Goal: Task Accomplishment & Management: Manage account settings

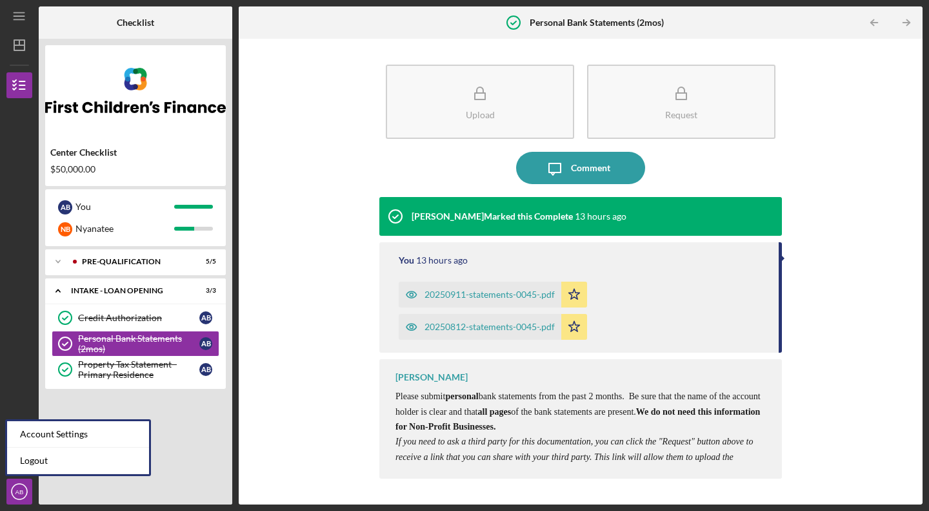
click at [23, 485] on circle "button" at bounding box center [19, 490] width 15 height 15
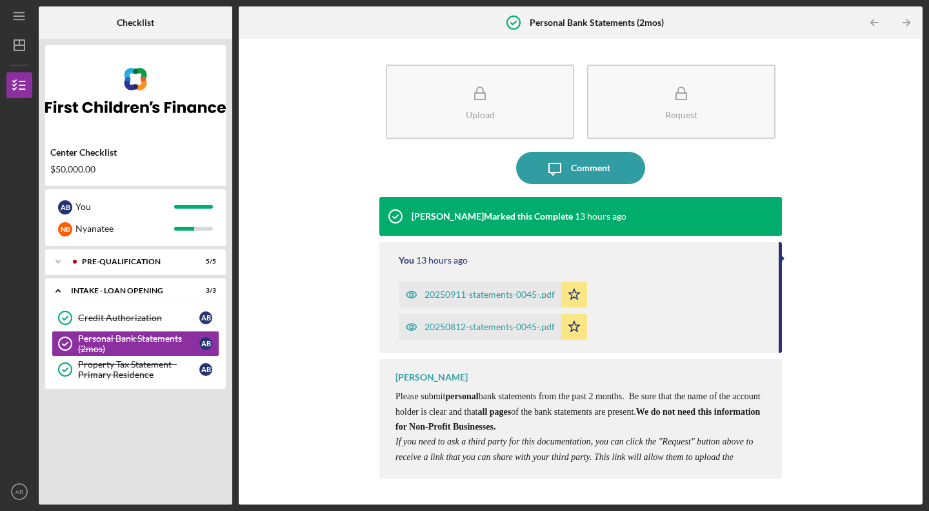
click at [23, 482] on icon "AB" at bounding box center [19, 491] width 26 height 32
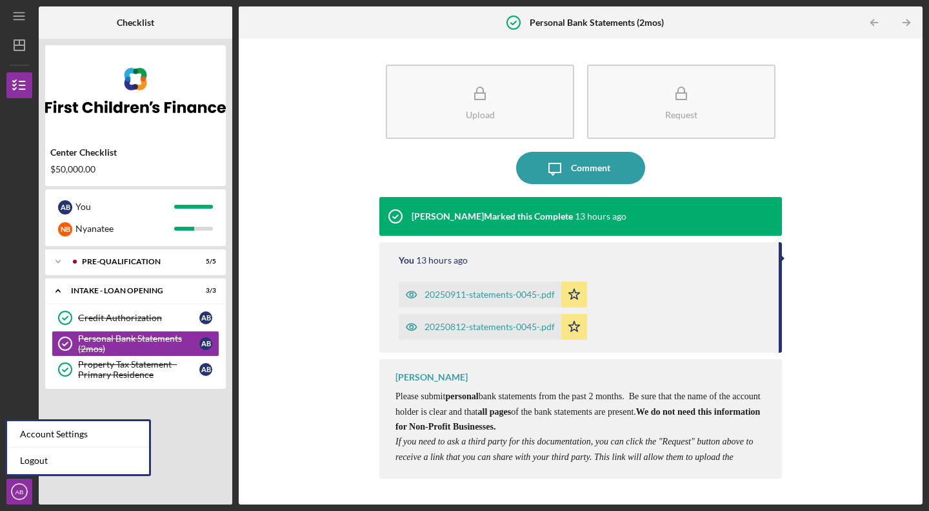
click at [54, 433] on div "Account Settings" at bounding box center [78, 434] width 142 height 26
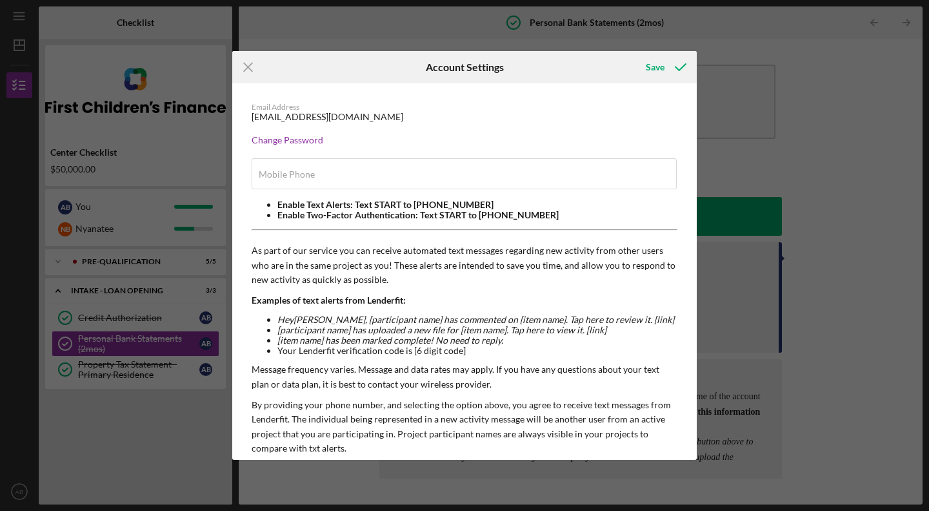
click at [21, 495] on div "Icon/Menu Close Account Settings Save Email Address [EMAIL_ADDRESS][DOMAIN_NAME…" at bounding box center [464, 255] width 929 height 511
click at [251, 59] on icon "Icon/Menu Close" at bounding box center [248, 67] width 32 height 32
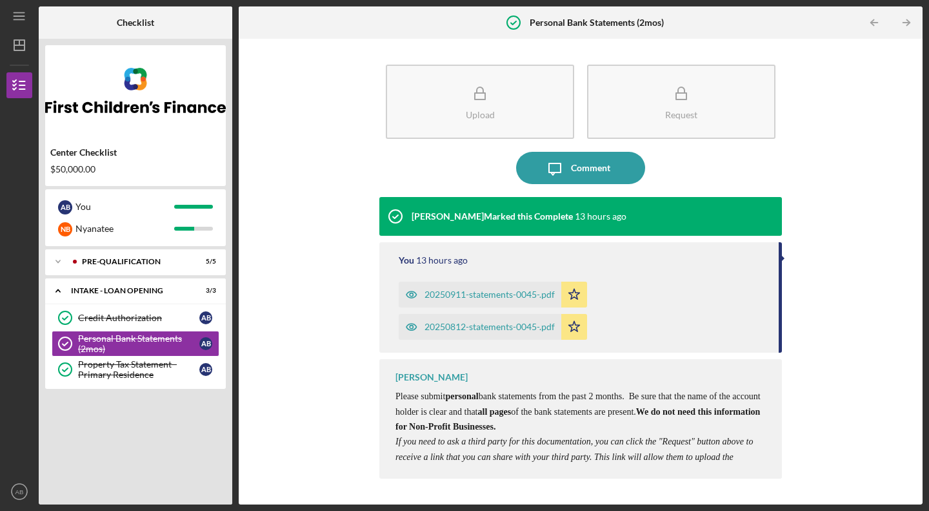
click at [17, 494] on text "AB" at bounding box center [19, 491] width 8 height 7
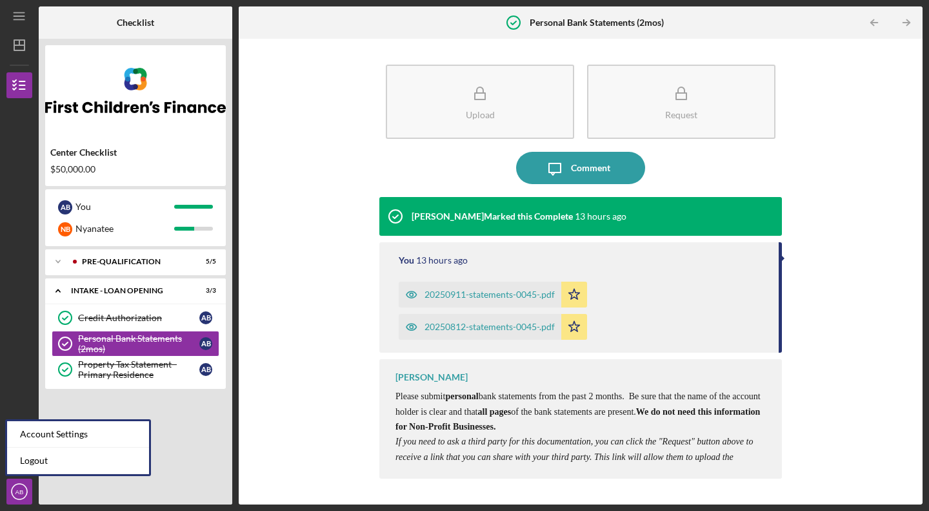
click at [51, 456] on link "Logout" at bounding box center [78, 460] width 142 height 26
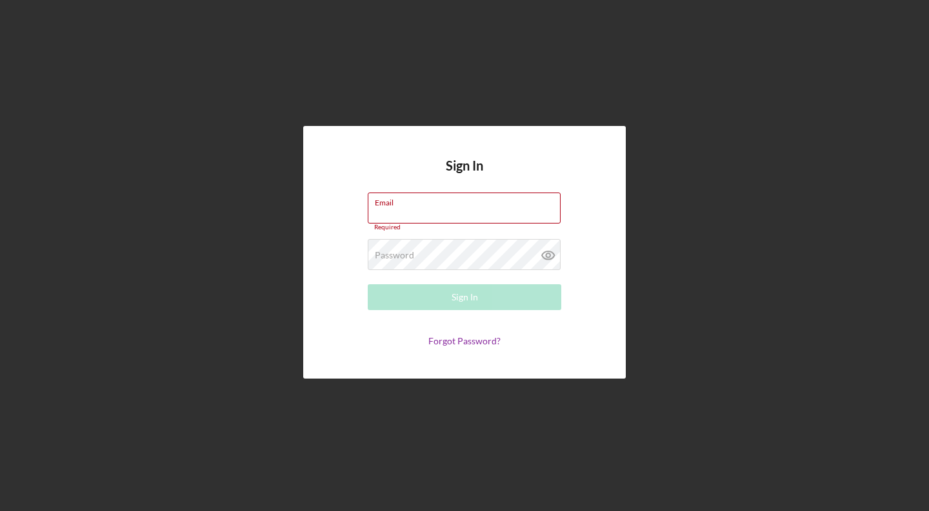
type input "[EMAIL_ADDRESS][DOMAIN_NAME]"
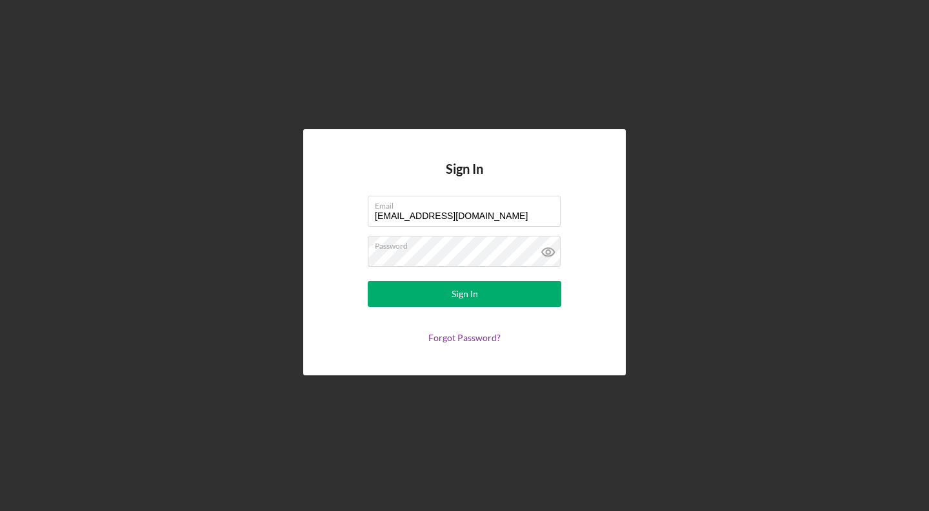
click at [476, 294] on div "Sign In" at bounding box center [465, 294] width 26 height 26
